Goal: Navigation & Orientation: Find specific page/section

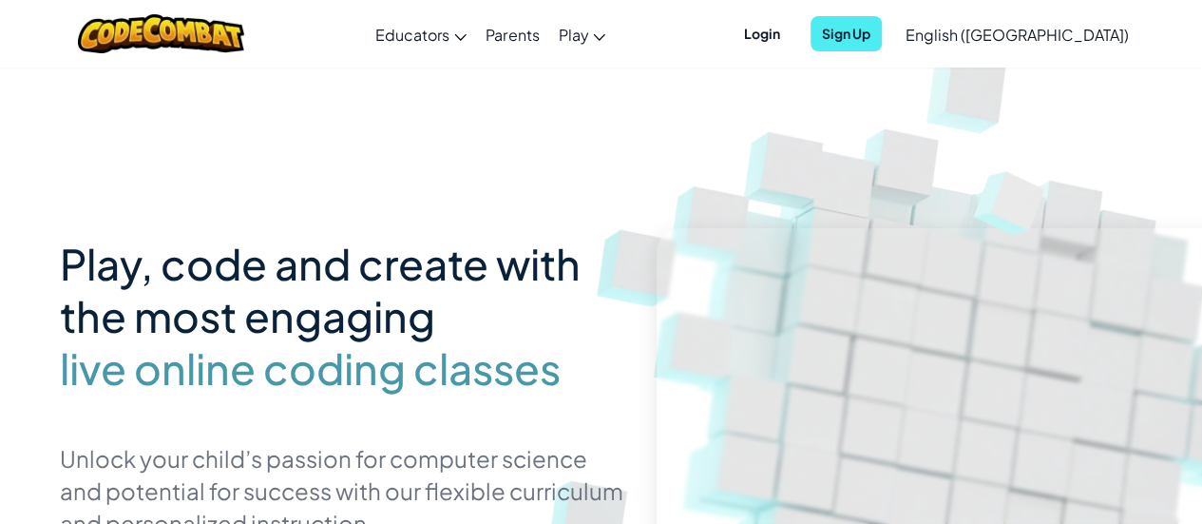
click at [0, 0] on link "CodeCombat Home With access to all 530 levels and exclusive features like pets,…" at bounding box center [0, 0] width 0 height 0
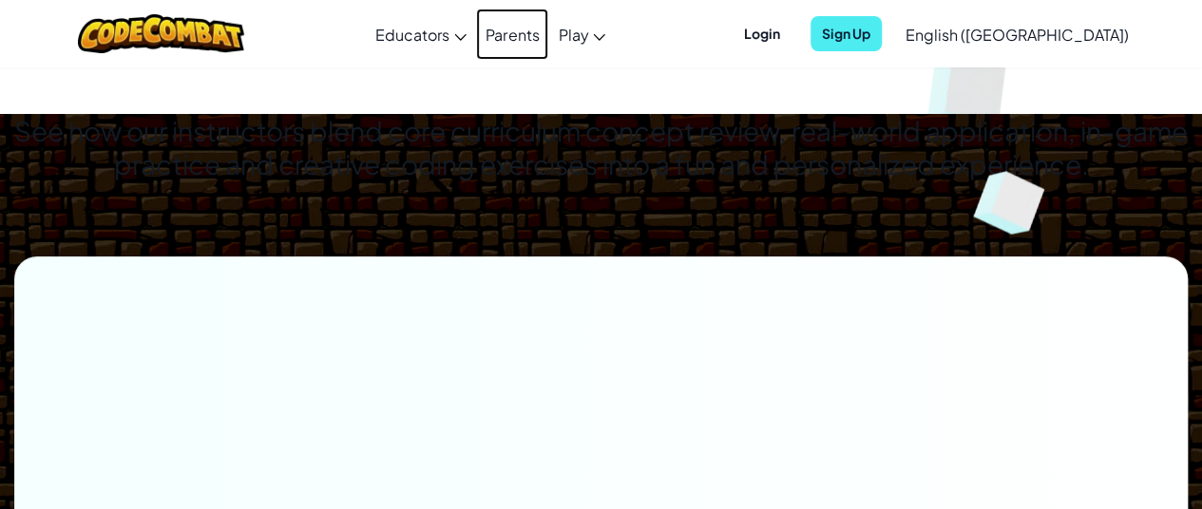
click at [548, 35] on link "Parents" at bounding box center [512, 34] width 72 height 51
click at [548, 37] on link "Parents" at bounding box center [512, 34] width 72 height 51
